Goal: Task Accomplishment & Management: Manage account settings

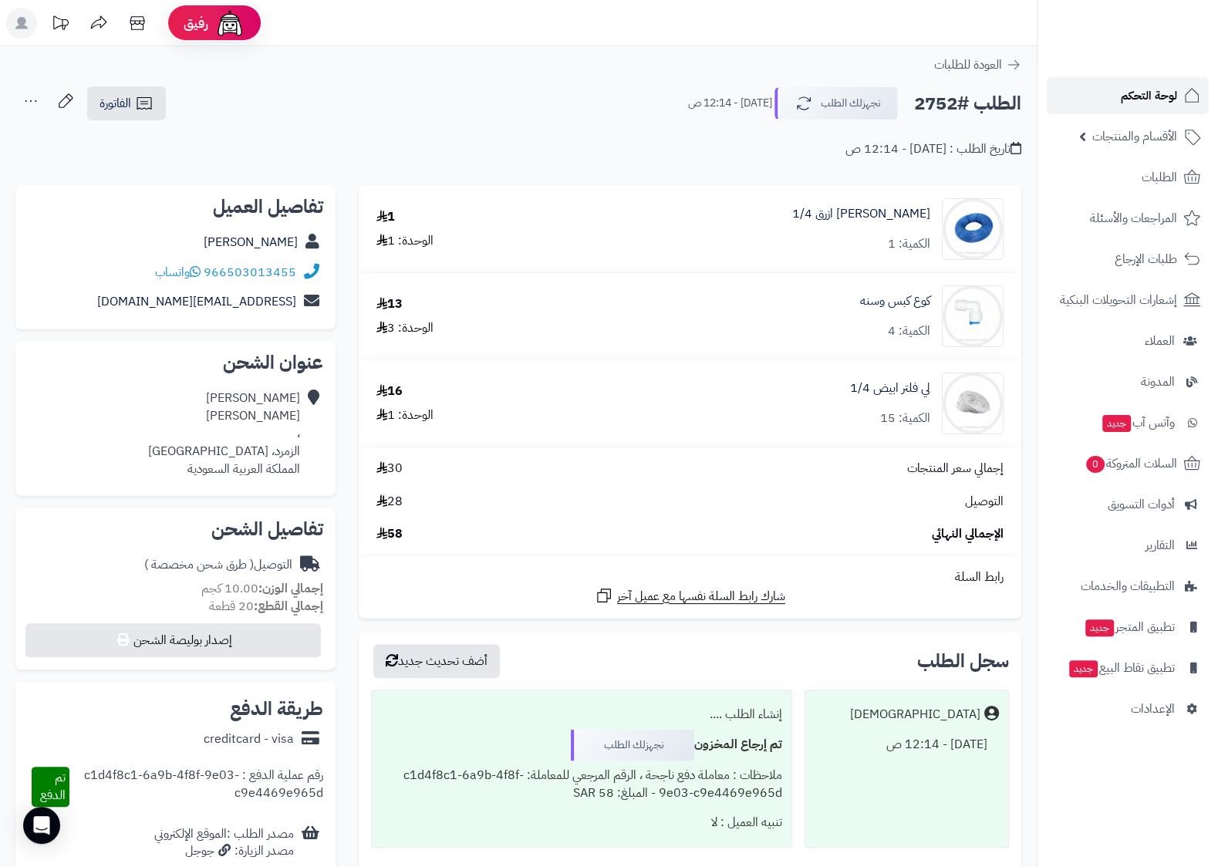
click at [1157, 93] on span "لوحة التحكم" at bounding box center [1148, 96] width 56 height 22
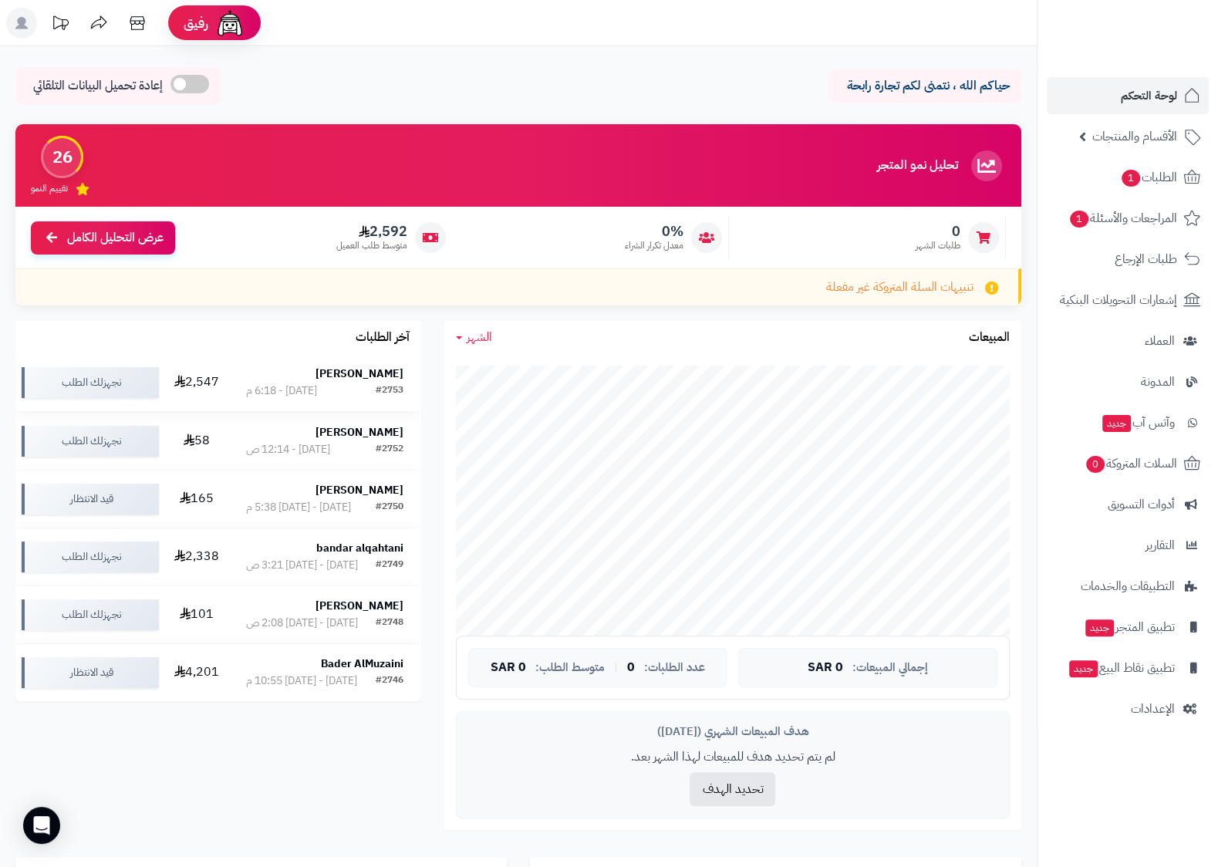
click at [366, 380] on strong "ابراهيم النصيان" at bounding box center [359, 373] width 88 height 16
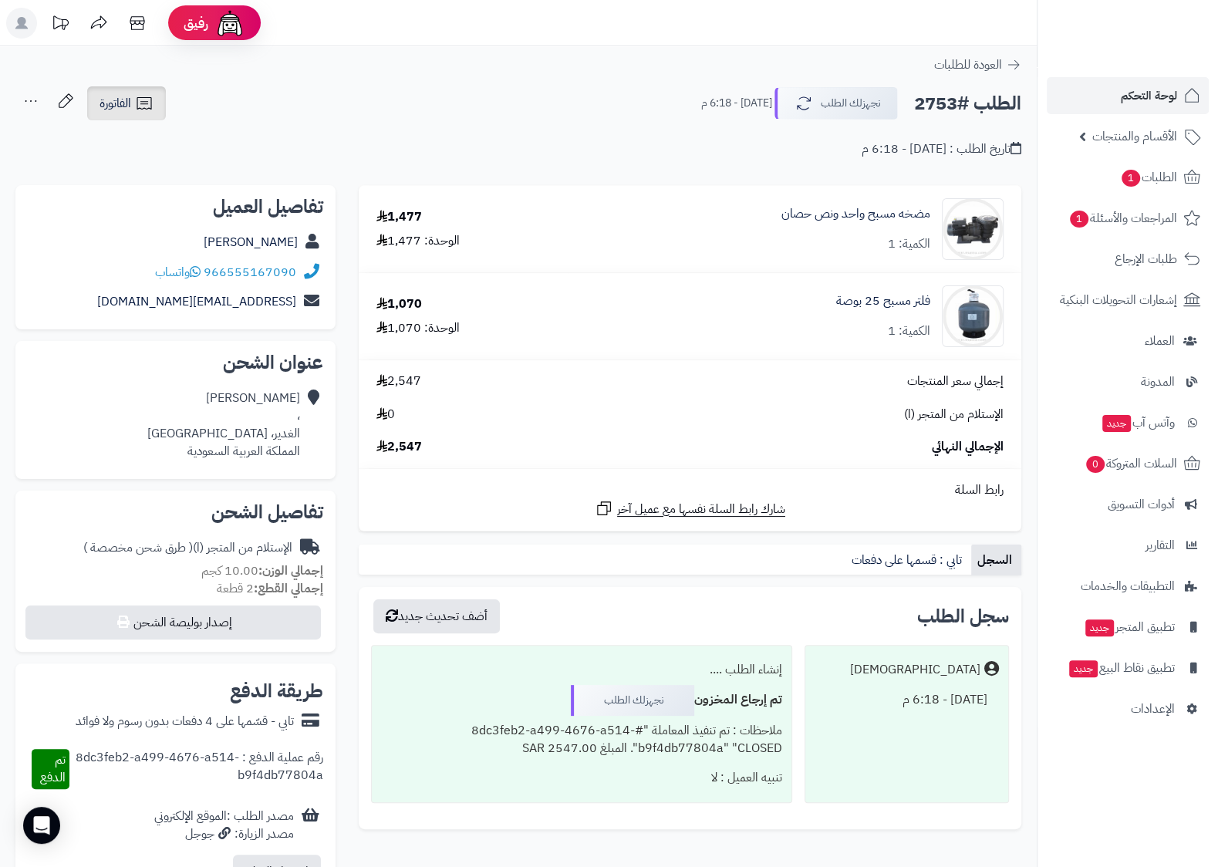
click at [113, 101] on span "الفاتورة" at bounding box center [115, 103] width 32 height 19
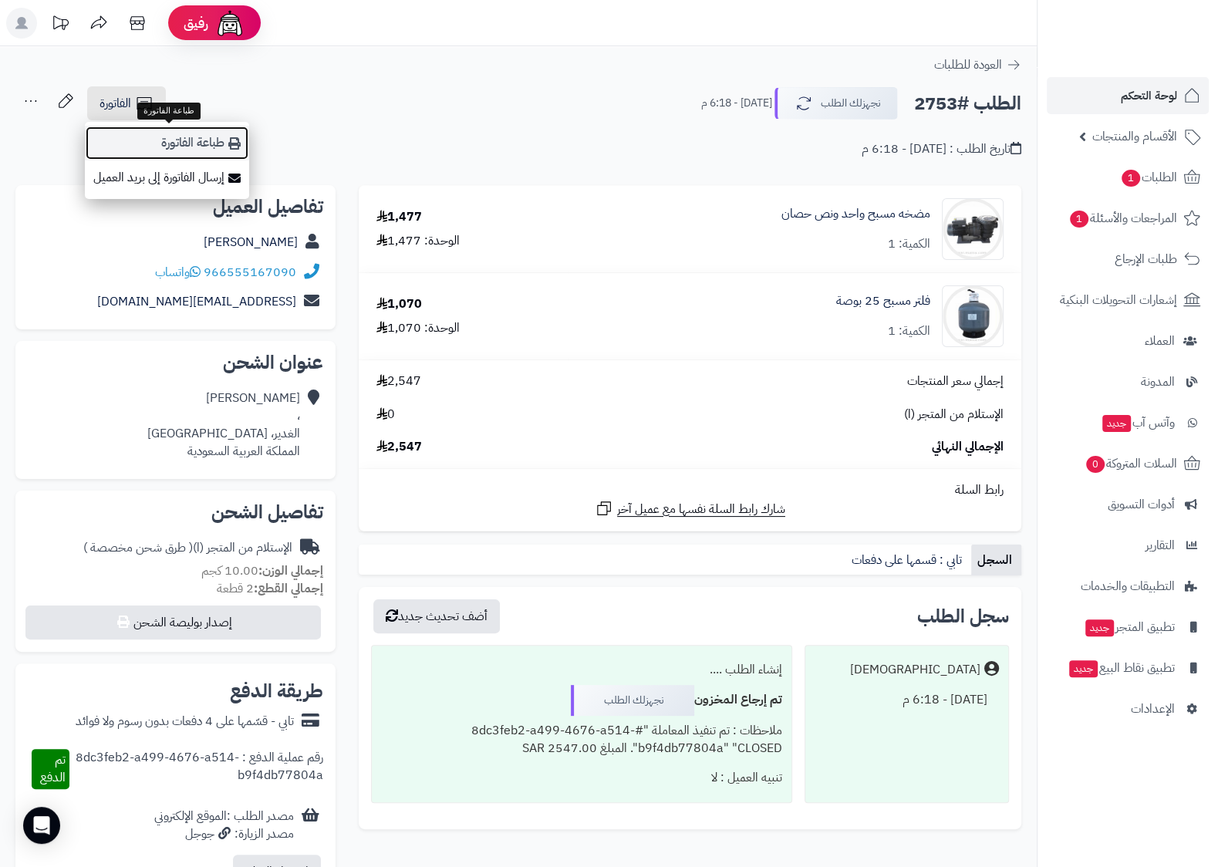
click at [203, 143] on link "طباعة الفاتورة" at bounding box center [167, 143] width 164 height 35
